Goal: Check status: Check status

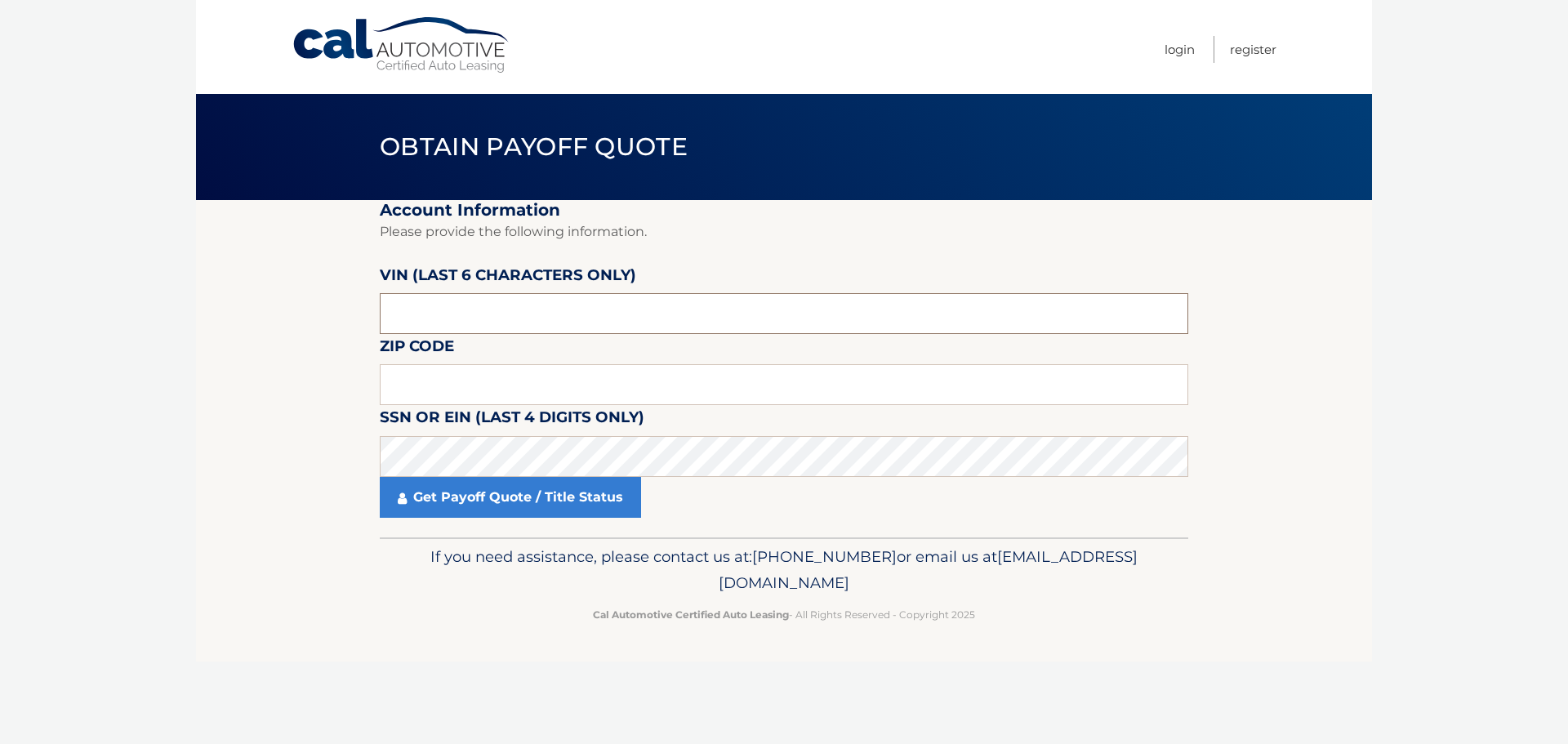
drag, startPoint x: 511, startPoint y: 309, endPoint x: 377, endPoint y: 347, distance: 139.3
click at [511, 309] on input "text" at bounding box center [784, 314] width 809 height 41
click at [580, 301] on input "text" at bounding box center [784, 314] width 809 height 41
click at [472, 304] on input "text" at bounding box center [784, 314] width 809 height 41
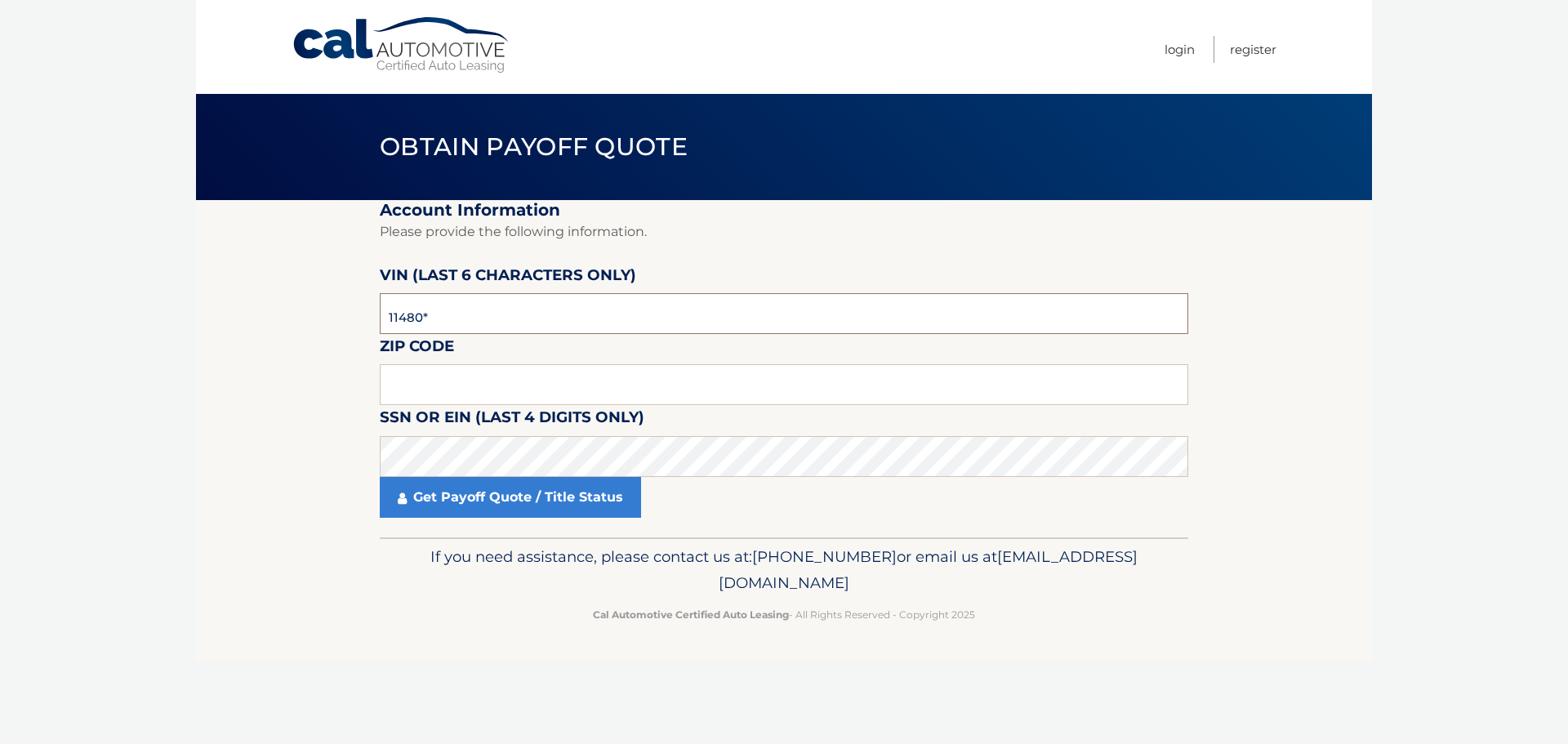
type input "114809"
click at [432, 372] on input "text" at bounding box center [784, 385] width 809 height 41
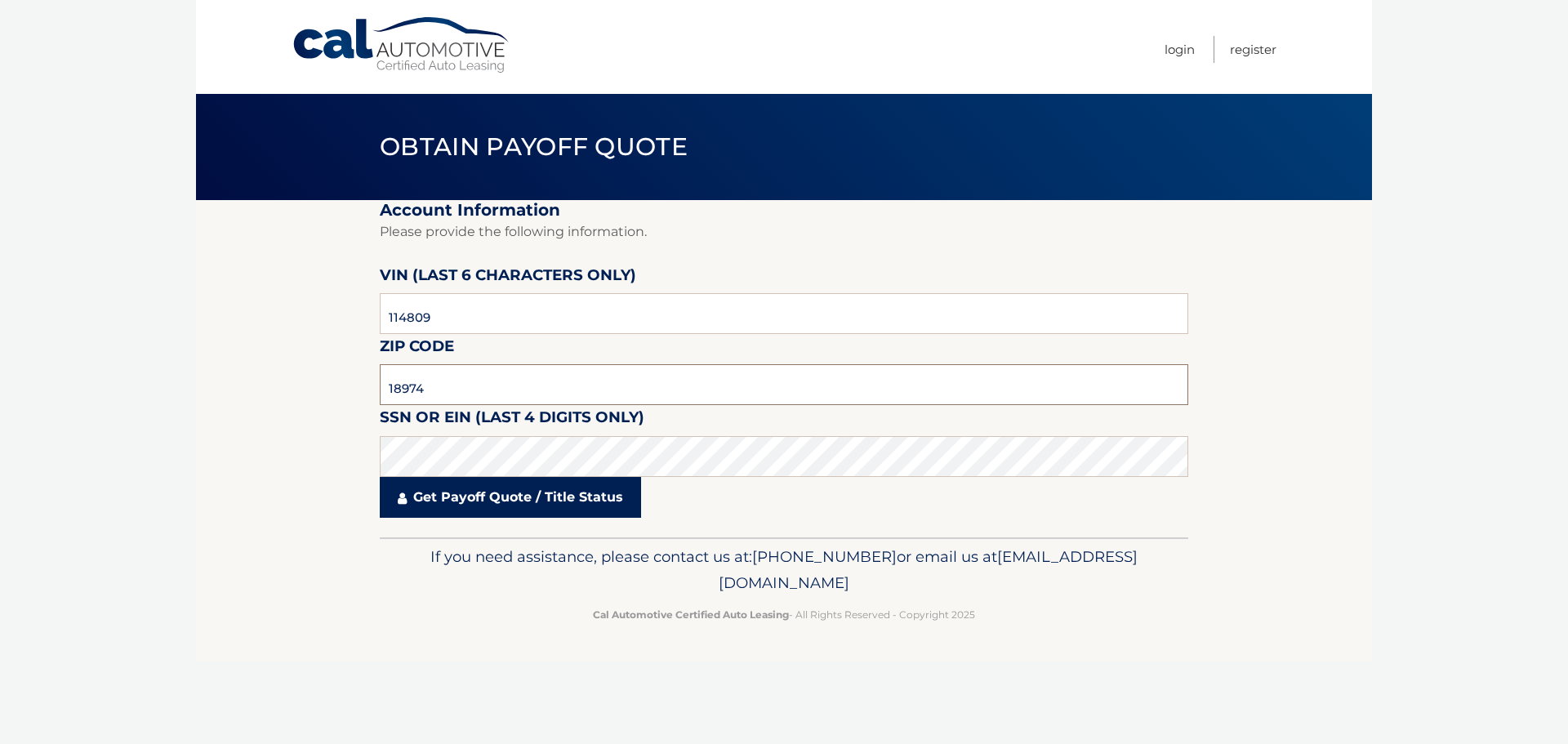
type input "18974"
click at [505, 515] on link "Get Payoff Quote / Title Status" at bounding box center [510, 498] width 261 height 41
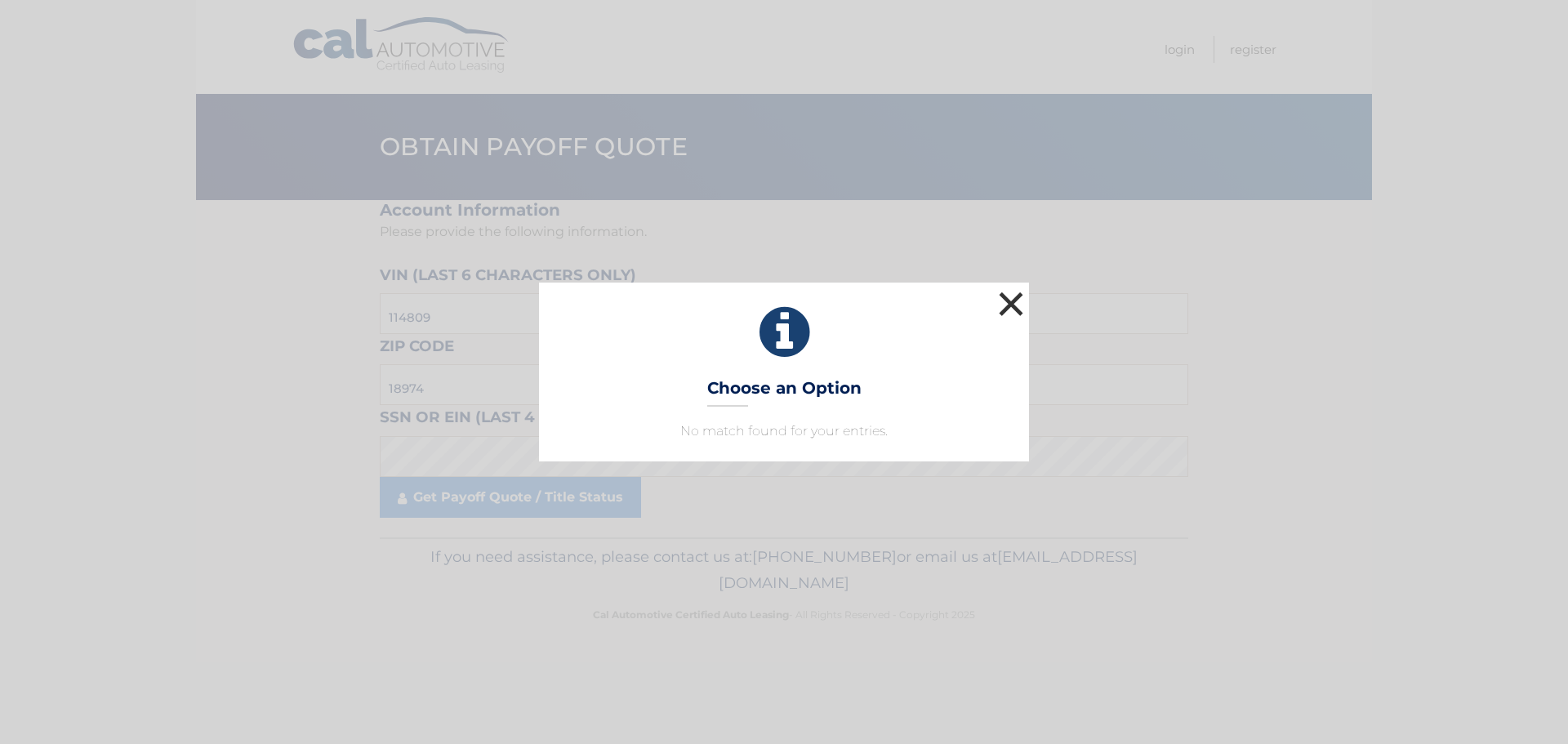
click at [1016, 300] on button "×" at bounding box center [1012, 304] width 33 height 33
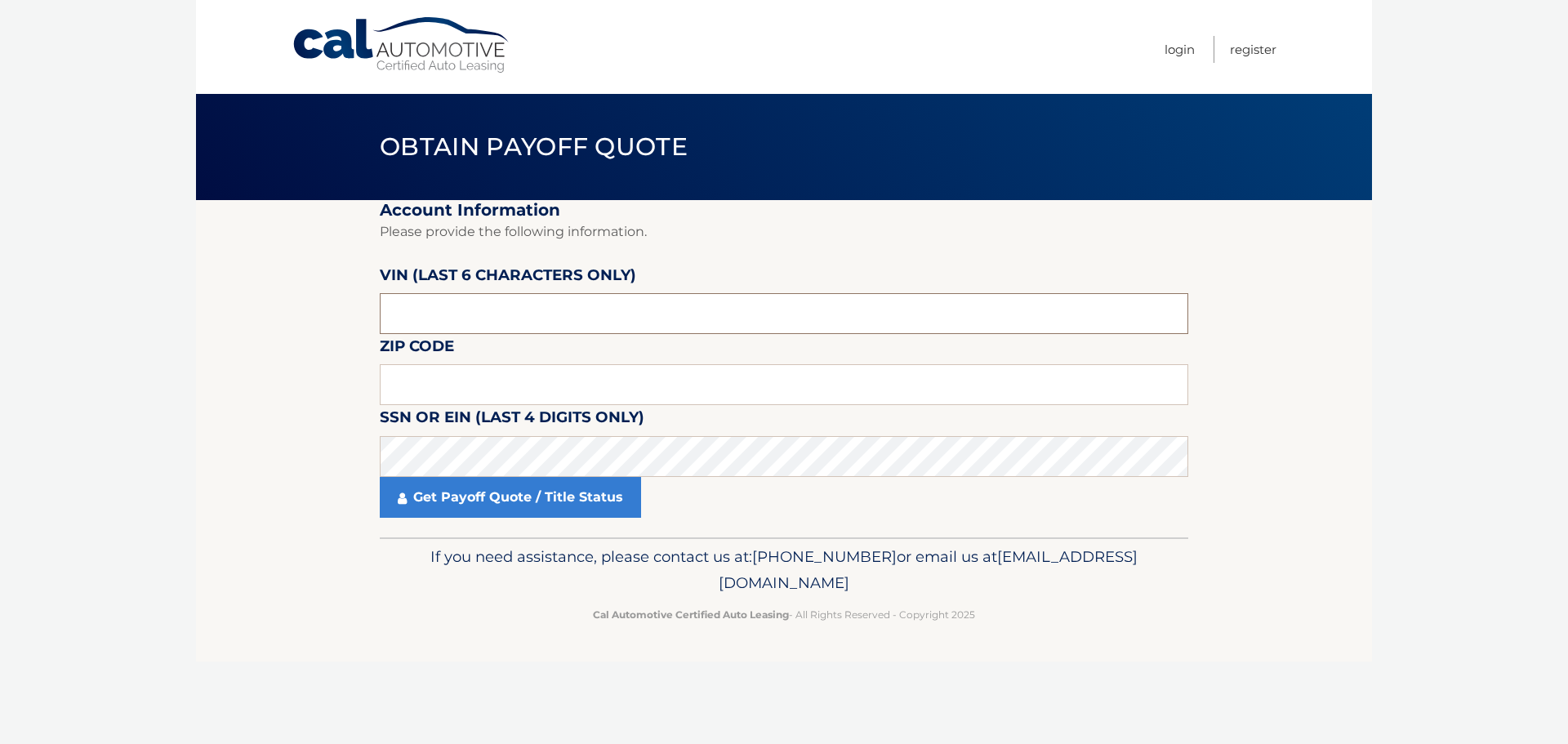
click at [514, 311] on input "text" at bounding box center [784, 314] width 809 height 41
type input "114809"
click at [484, 391] on input "text" at bounding box center [784, 385] width 809 height 41
click at [494, 385] on input "text" at bounding box center [784, 385] width 809 height 41
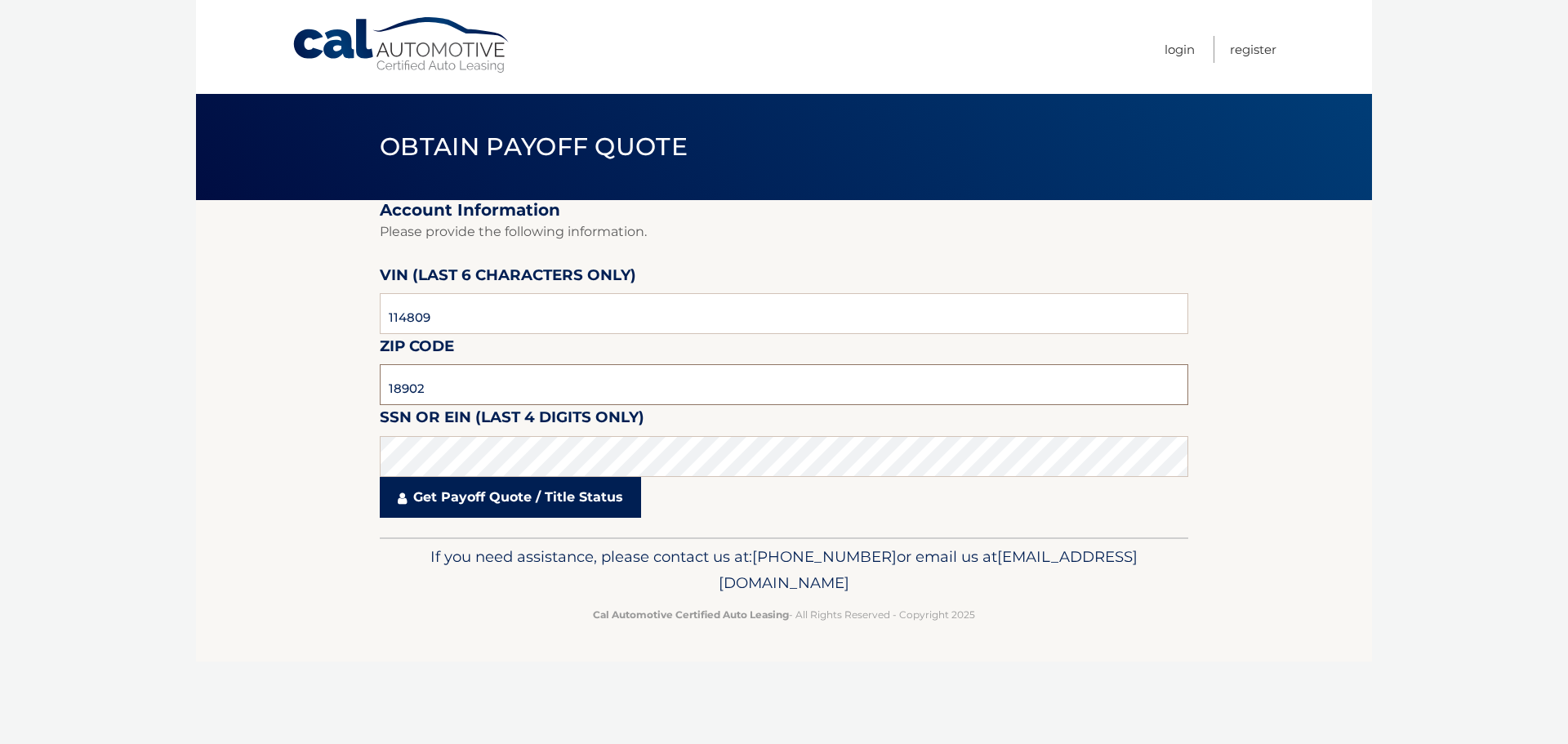
type input "18902"
click at [560, 498] on link "Get Payoff Quote / Title Status" at bounding box center [510, 498] width 261 height 41
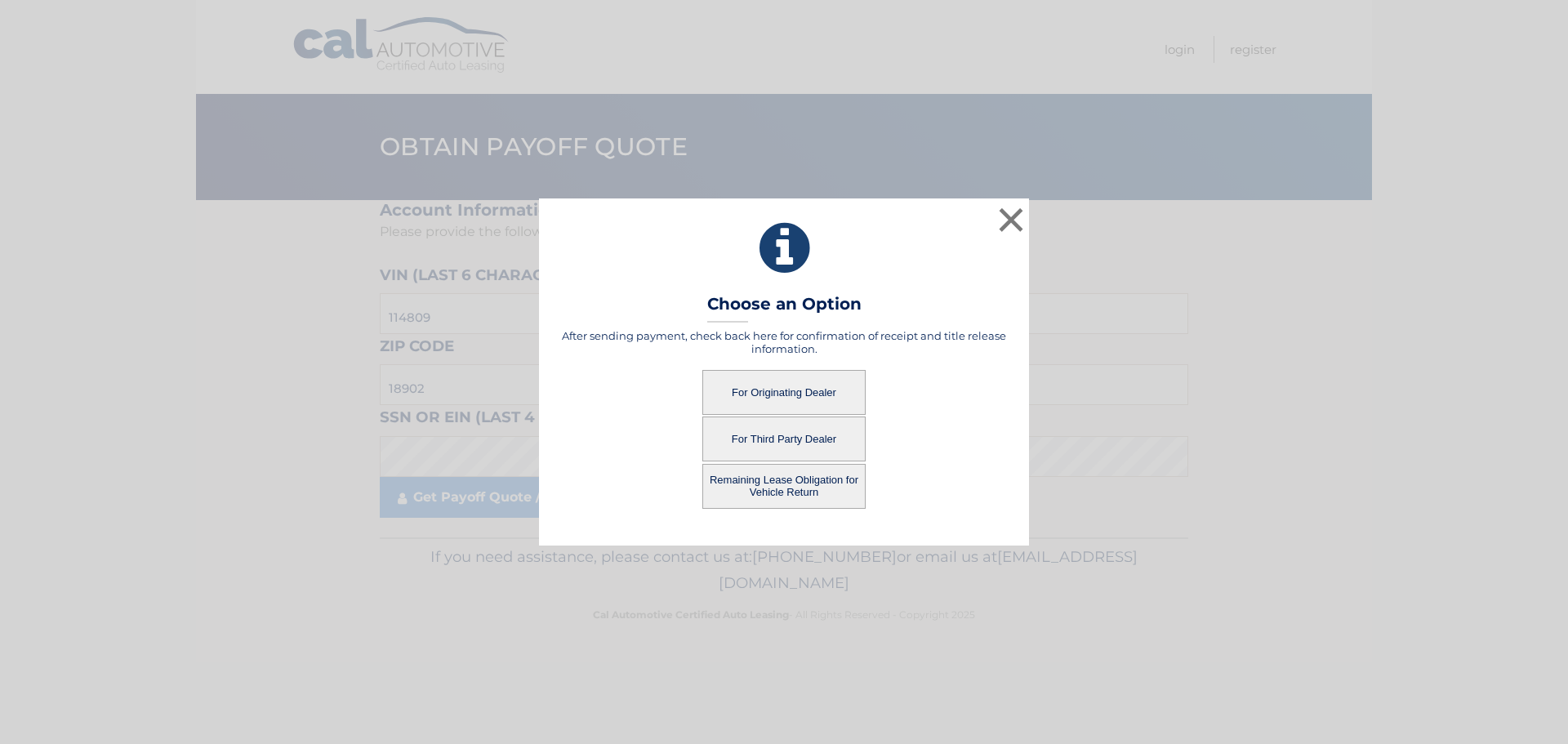
click at [763, 395] on button "For Originating Dealer" at bounding box center [784, 392] width 163 height 44
click at [803, 388] on button "For Originating Dealer" at bounding box center [784, 392] width 163 height 44
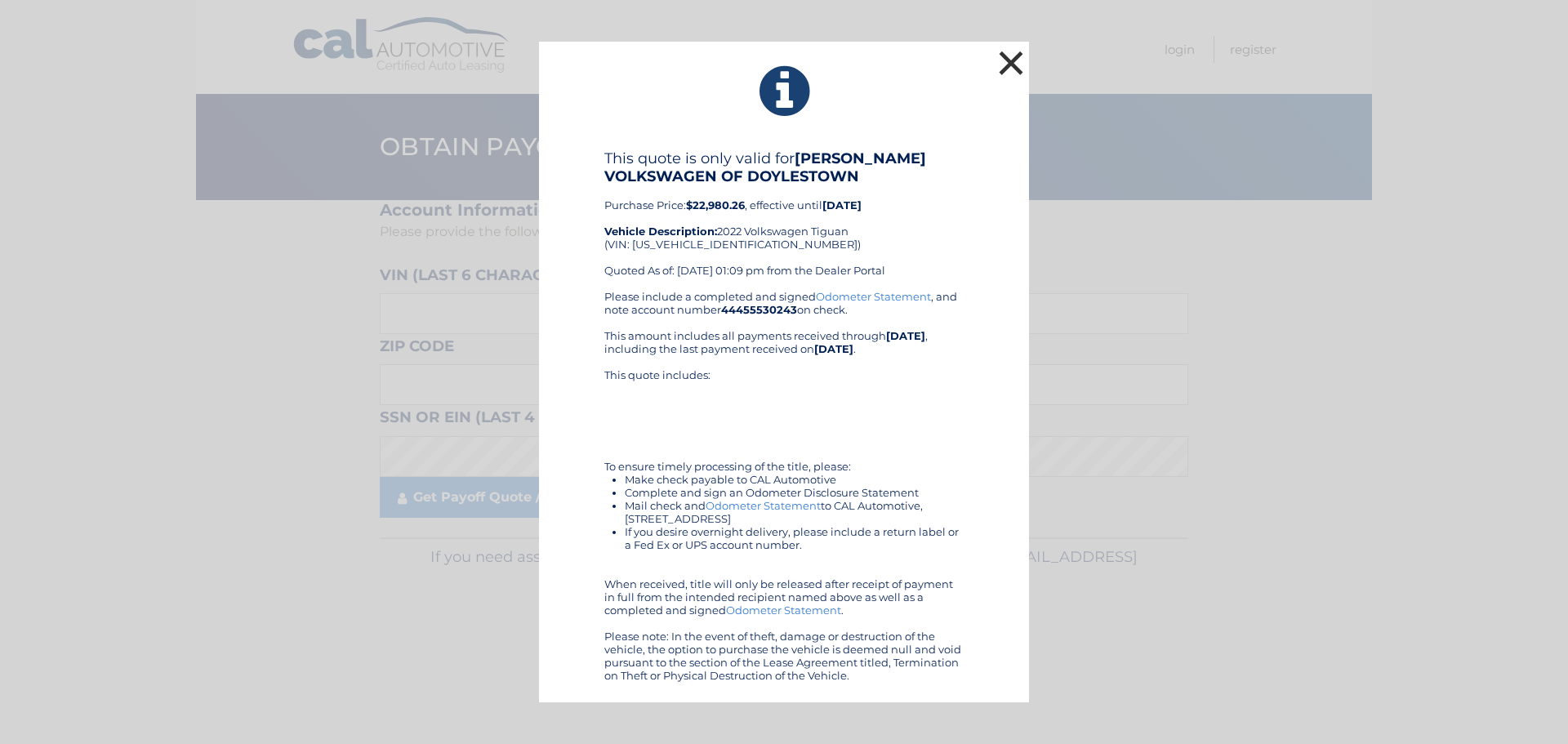
click at [1012, 68] on button "×" at bounding box center [1012, 63] width 33 height 33
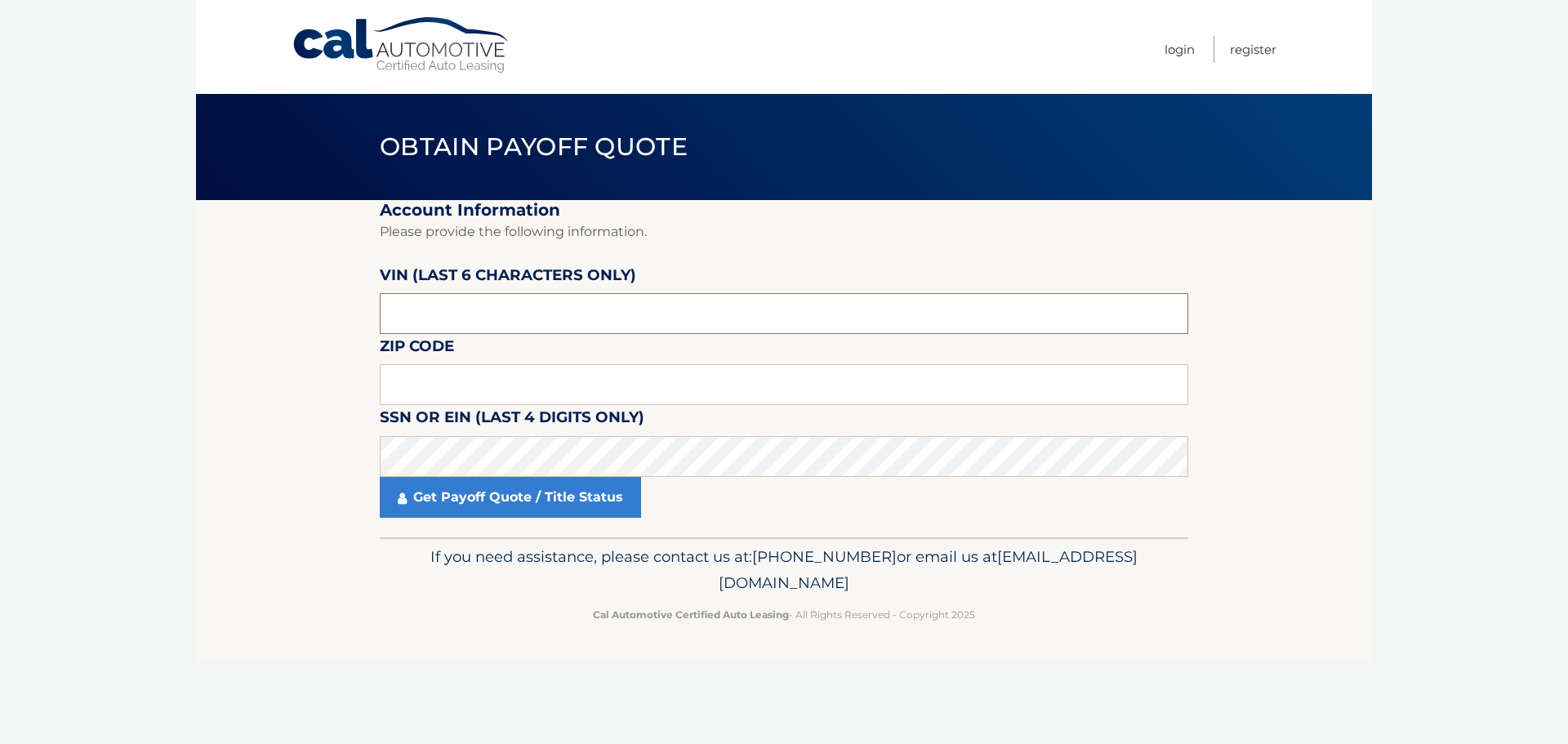
click at [479, 303] on input "text" at bounding box center [784, 314] width 809 height 41
click at [477, 304] on input "text" at bounding box center [784, 314] width 809 height 41
click at [444, 331] on input "text" at bounding box center [784, 314] width 809 height 41
drag, startPoint x: 444, startPoint y: 329, endPoint x: 675, endPoint y: 303, distance: 232.5
click at [443, 328] on input "text" at bounding box center [784, 314] width 809 height 41
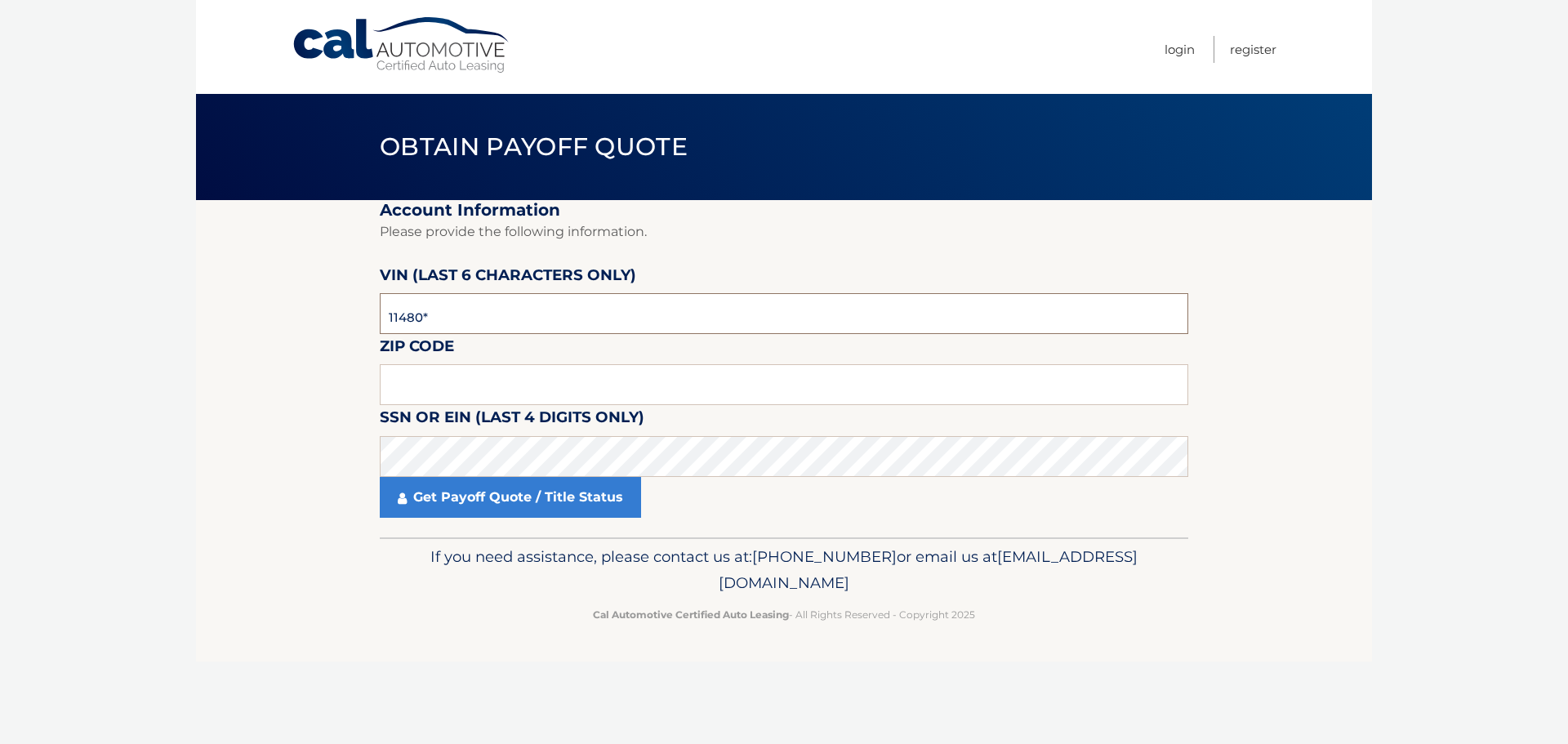
type input "114809"
type input "18902"
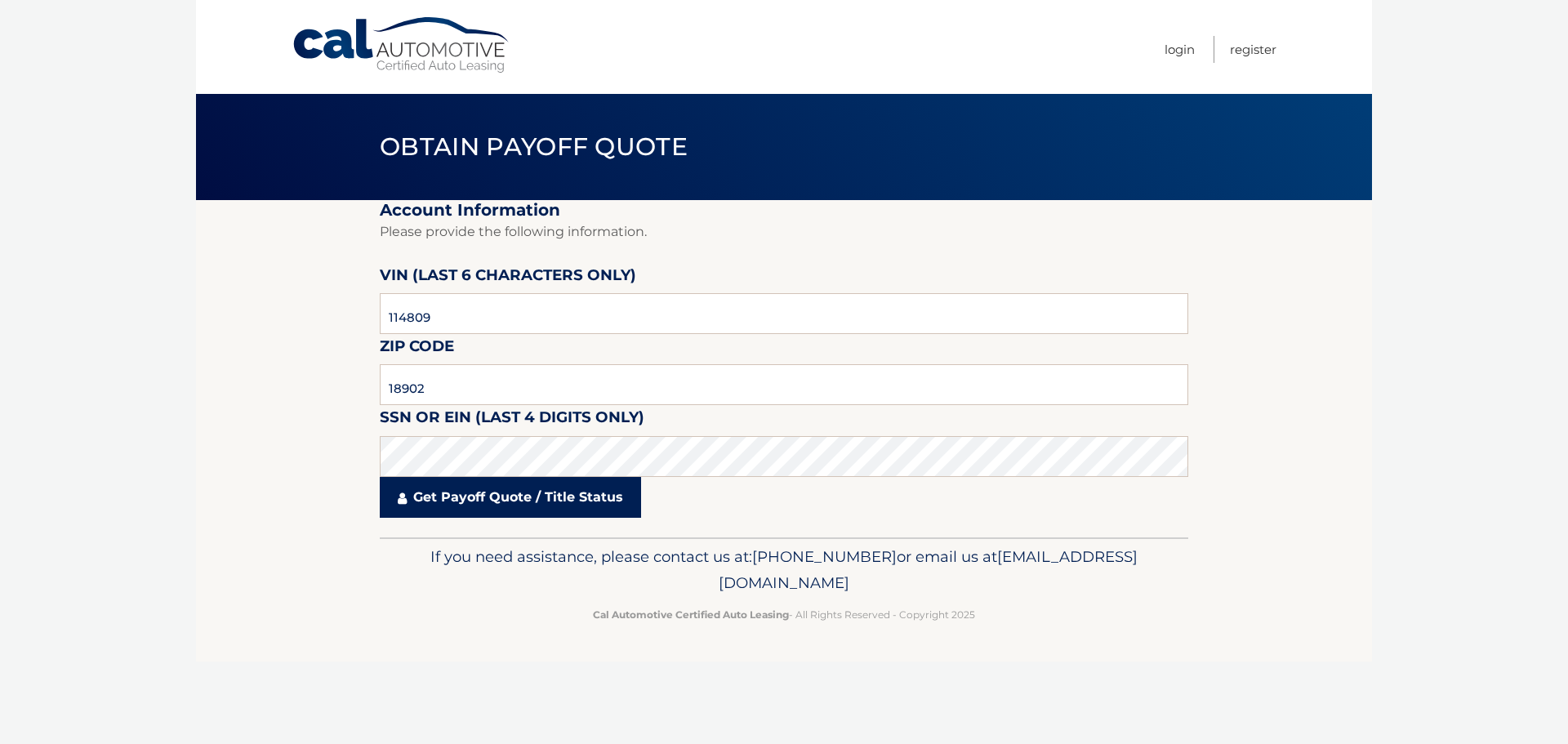
click at [599, 504] on link "Get Payoff Quote / Title Status" at bounding box center [510, 498] width 261 height 41
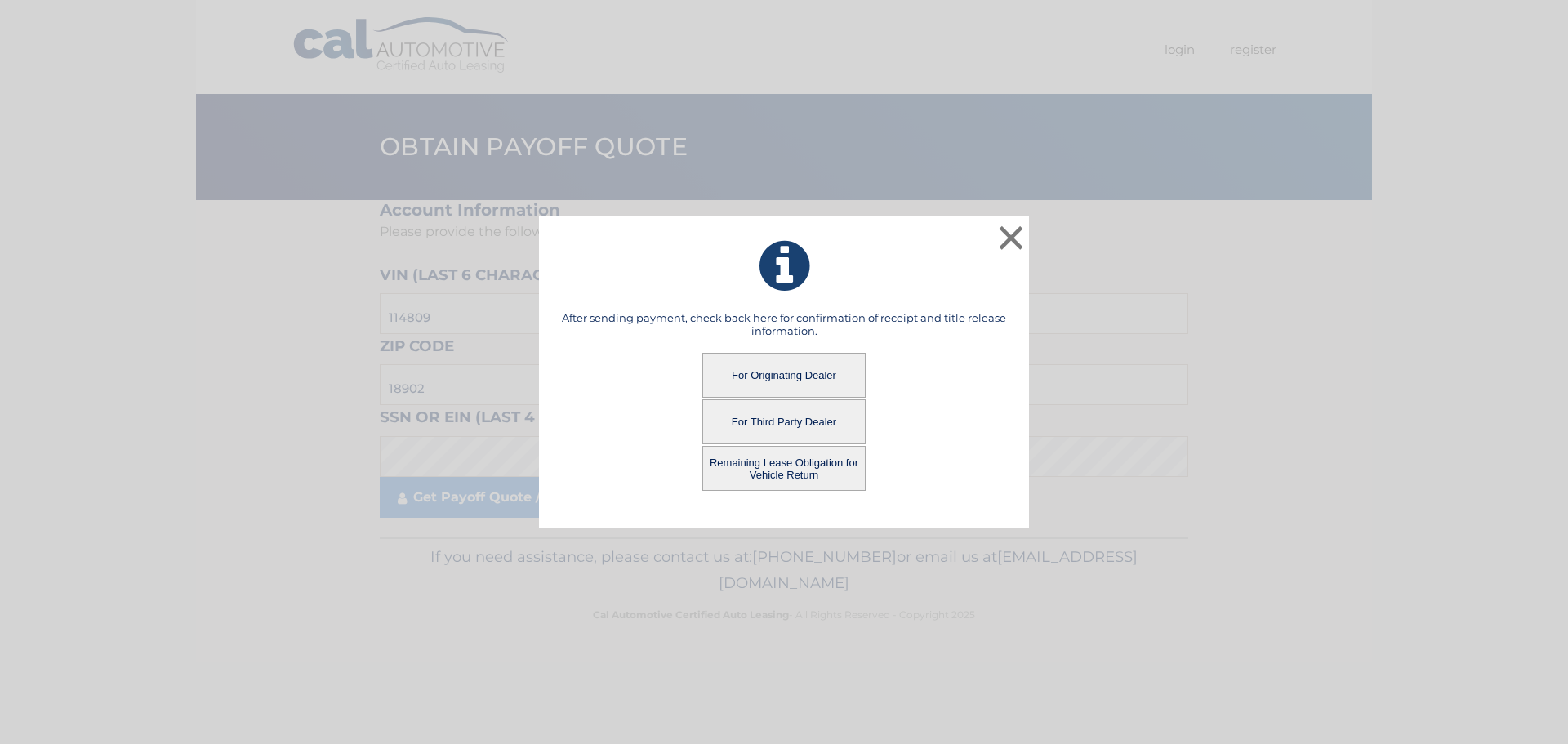
click at [795, 467] on button "Remaining Lease Obligation for Vehicle Return" at bounding box center [784, 468] width 163 height 44
click at [773, 468] on button "Remaining Lease Obligation for Vehicle Return" at bounding box center [784, 468] width 163 height 44
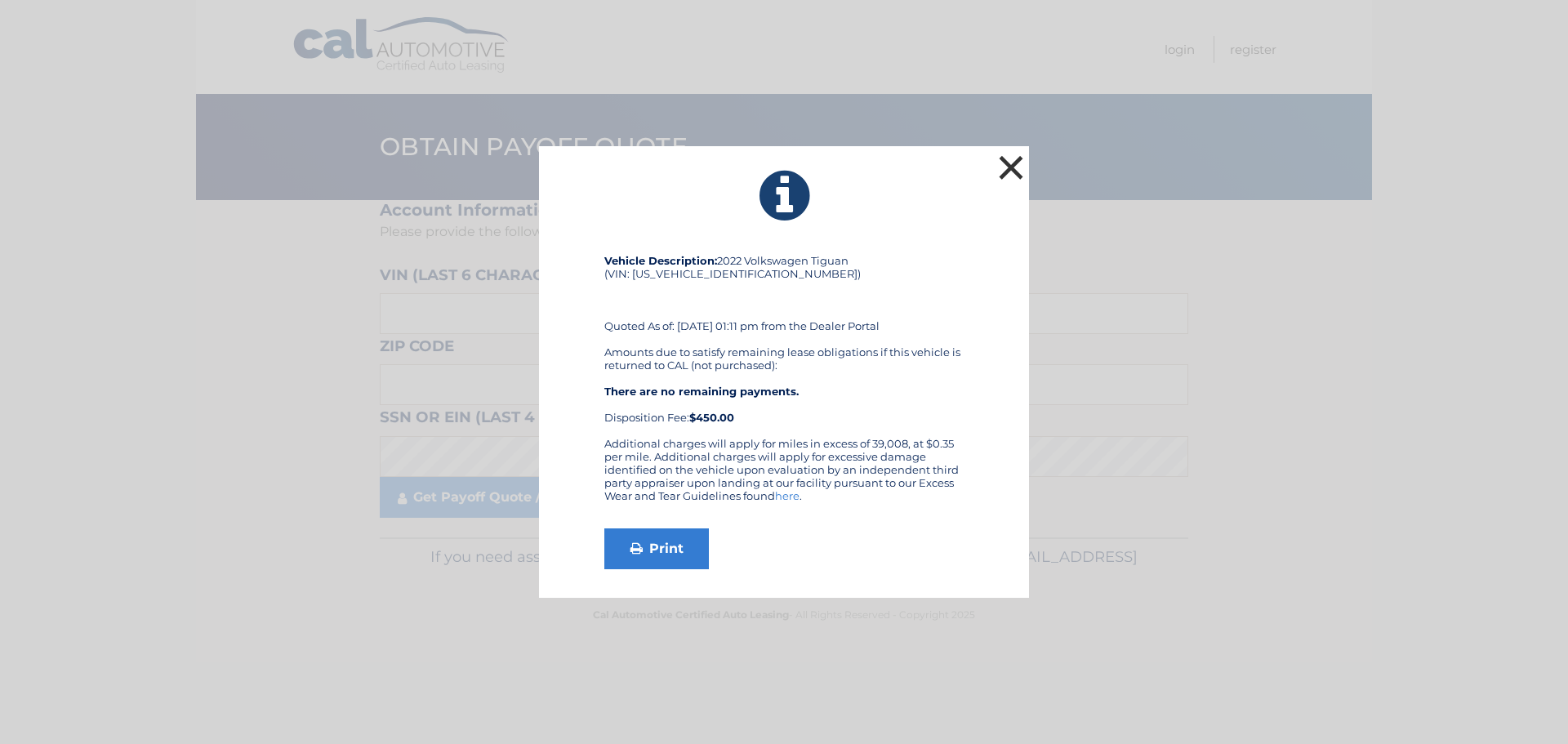
click at [1015, 168] on button "×" at bounding box center [1012, 167] width 33 height 33
